Goal: Entertainment & Leisure: Consume media (video, audio)

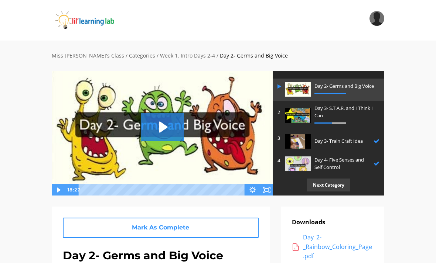
scroll to position [21, 0]
click at [337, 186] on p "Next Category" at bounding box center [328, 185] width 43 height 13
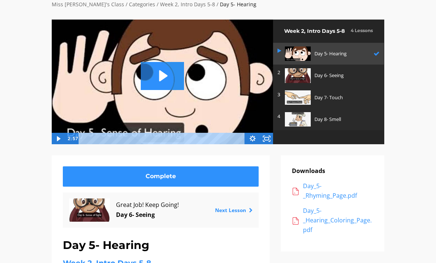
scroll to position [51, 0]
click at [340, 194] on div "Day_5-_Rhyming_Page.pdf" at bounding box center [338, 191] width 70 height 19
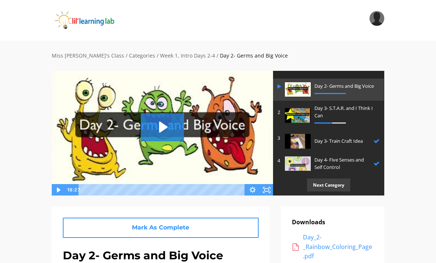
scroll to position [21, 0]
click at [326, 187] on p "Next Category" at bounding box center [328, 185] width 43 height 13
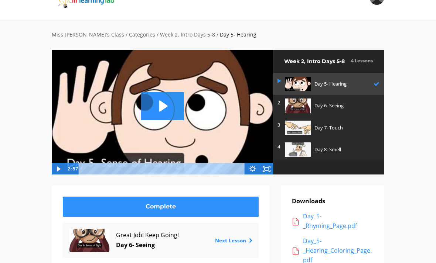
scroll to position [22, 0]
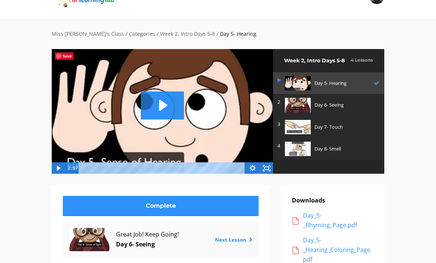
click at [329, 249] on div "Day_5-_Hearing_Coloring_Page.pdf" at bounding box center [338, 250] width 70 height 28
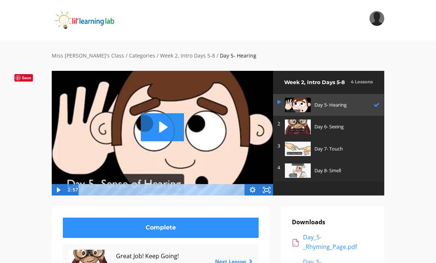
click at [300, 123] on img at bounding box center [298, 127] width 26 height 14
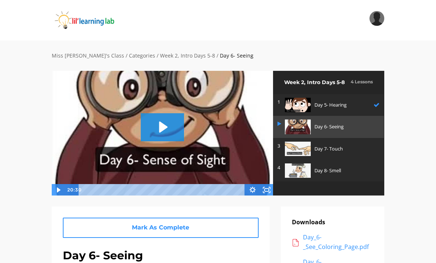
click at [166, 124] on icon "Play Video: sites/2147505858/video/G0O7wzMsTLWQjNuiVIvW_Day_6-_Sense_of_Sight.m…" at bounding box center [162, 127] width 43 height 28
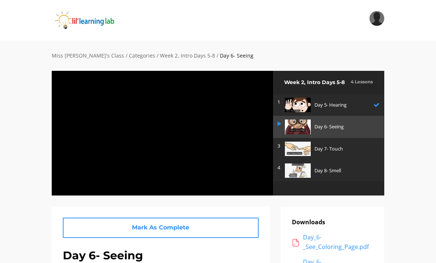
click at [218, 116] on div at bounding box center [162, 133] width 222 height 125
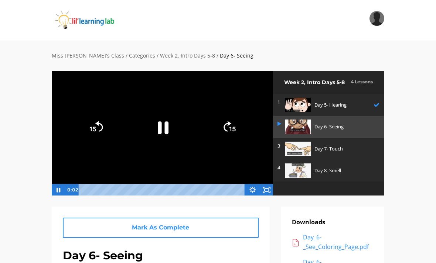
click at [273, 189] on icon "Fullscreen" at bounding box center [266, 190] width 14 height 12
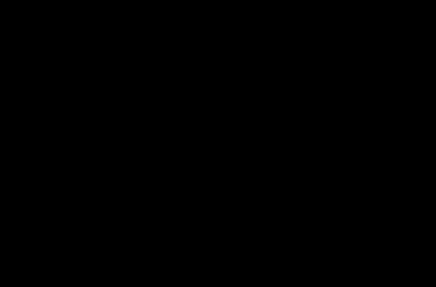
click at [401, 156] on div at bounding box center [218, 143] width 436 height 287
click at [433, 180] on div at bounding box center [218, 143] width 436 height 287
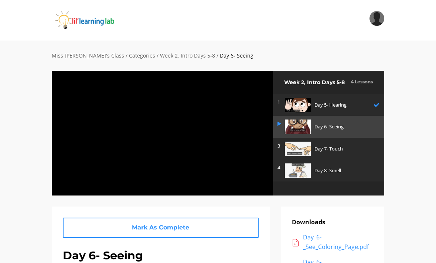
click at [121, 141] on div at bounding box center [162, 133] width 222 height 125
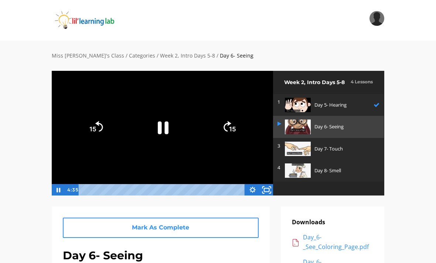
click at [268, 188] on rect "Fullscreen" at bounding box center [266, 189] width 5 height 3
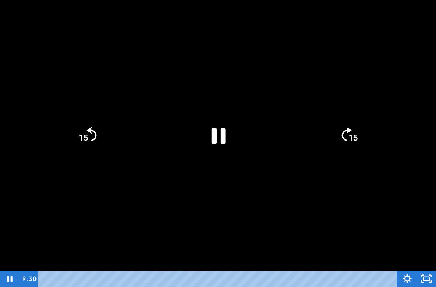
click at [219, 135] on icon "Pause" at bounding box center [218, 135] width 51 height 51
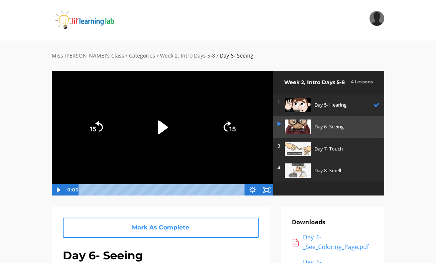
click at [303, 121] on img at bounding box center [298, 127] width 26 height 14
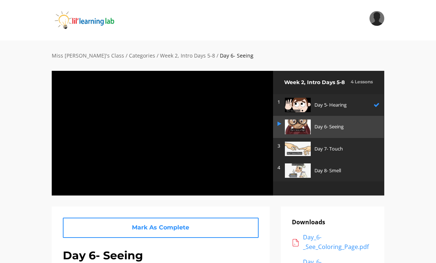
click at [143, 102] on div at bounding box center [162, 133] width 222 height 125
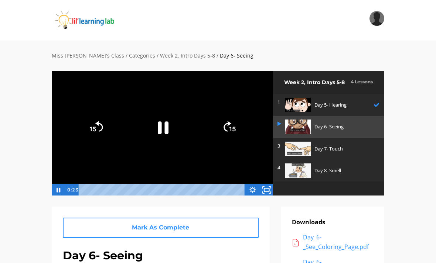
click at [261, 185] on icon "Fullscreen" at bounding box center [266, 190] width 17 height 14
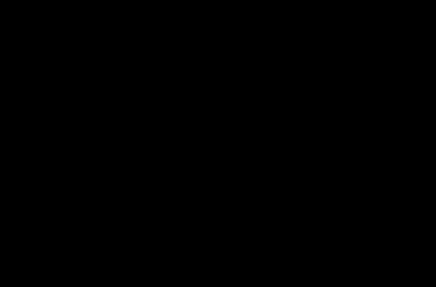
click at [204, 169] on div at bounding box center [218, 143] width 436 height 287
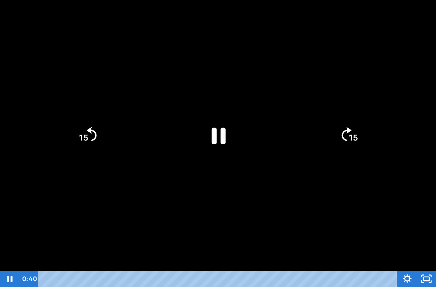
click at [213, 126] on icon "Pause" at bounding box center [218, 135] width 51 height 51
click at [199, 138] on icon "Play Video" at bounding box center [218, 135] width 51 height 51
click at [220, 130] on icon "Play Video" at bounding box center [218, 135] width 57 height 57
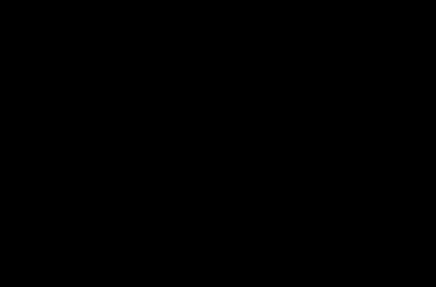
click at [280, 164] on div at bounding box center [218, 143] width 436 height 287
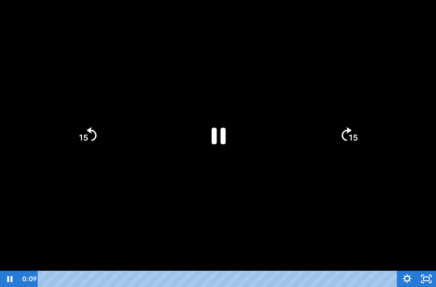
click at [226, 136] on icon "Pause" at bounding box center [219, 135] width 14 height 17
click at [211, 133] on icon "Play Video" at bounding box center [218, 135] width 15 height 20
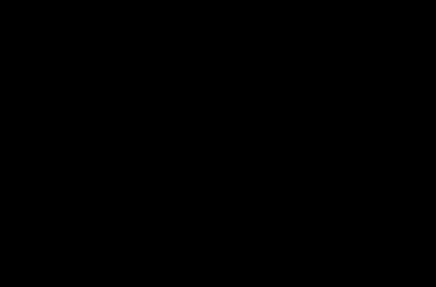
click at [156, 173] on div at bounding box center [218, 143] width 436 height 287
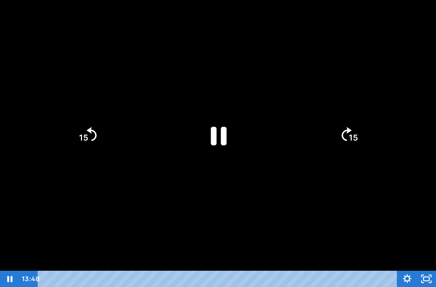
click at [212, 136] on icon "Pause" at bounding box center [219, 136] width 16 height 18
click at [428, 263] on icon "Unfullscreen" at bounding box center [426, 279] width 23 height 20
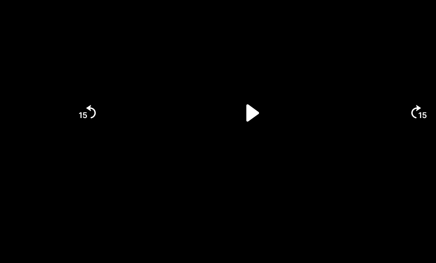
scroll to position [409, 0]
